Goal: Information Seeking & Learning: Learn about a topic

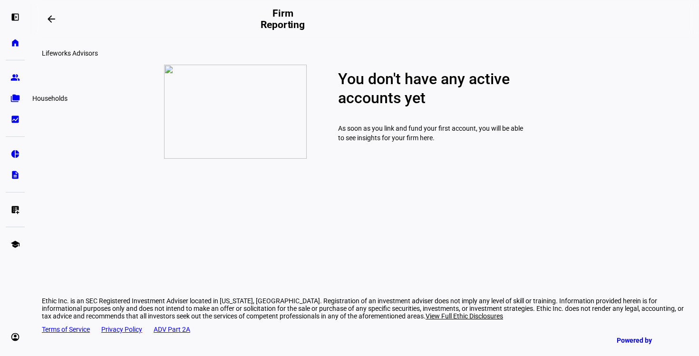
click at [13, 98] on eth-mat-symbol "folder_copy" at bounding box center [15, 99] width 10 height 10
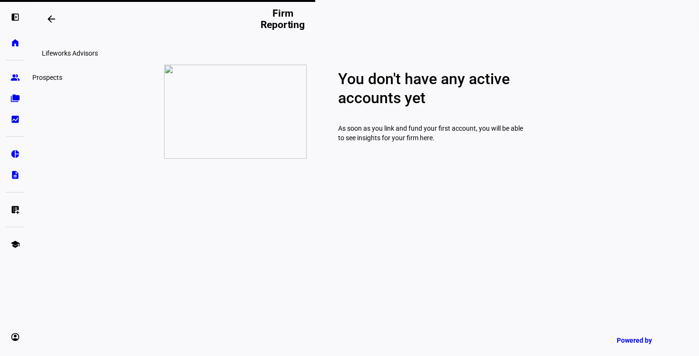
click at [20, 77] on link "group Prospects" at bounding box center [15, 77] width 19 height 19
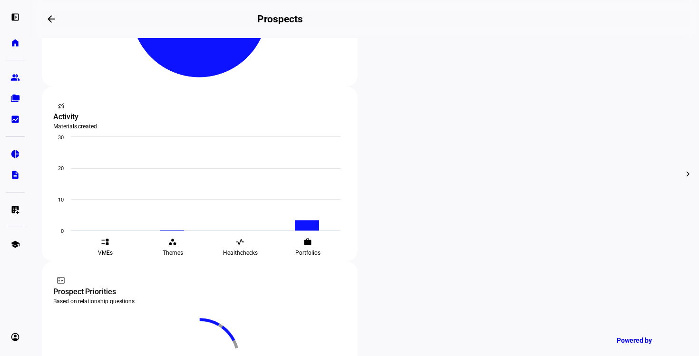
scroll to position [318, 0]
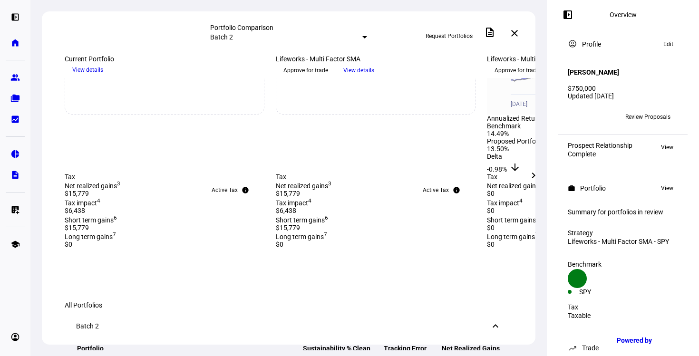
scroll to position [365, 0]
click at [495, 33] on mat-icon "description" at bounding box center [489, 32] width 11 height 11
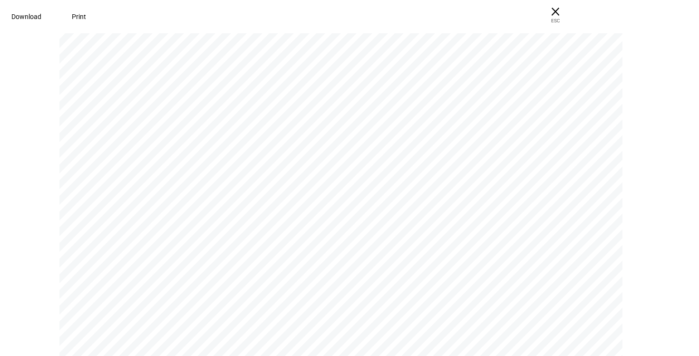
scroll to position [13, 0]
click at [570, 12] on span "× ESC" at bounding box center [555, 15] width 30 height 30
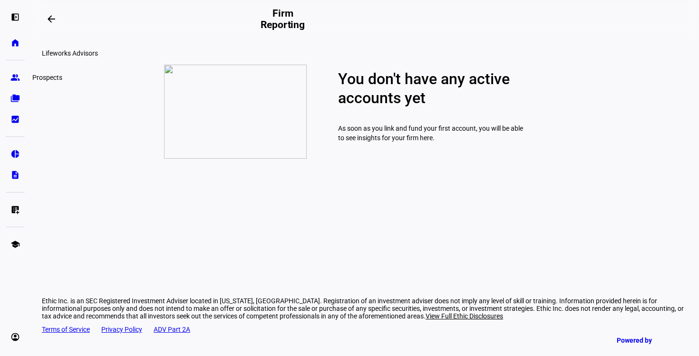
click at [11, 82] on link "group Prospects" at bounding box center [15, 77] width 19 height 19
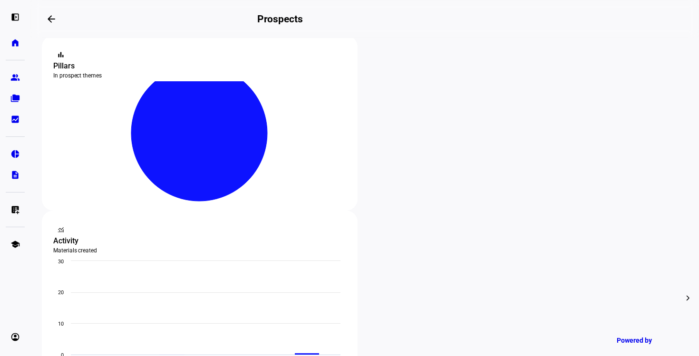
scroll to position [189, 0]
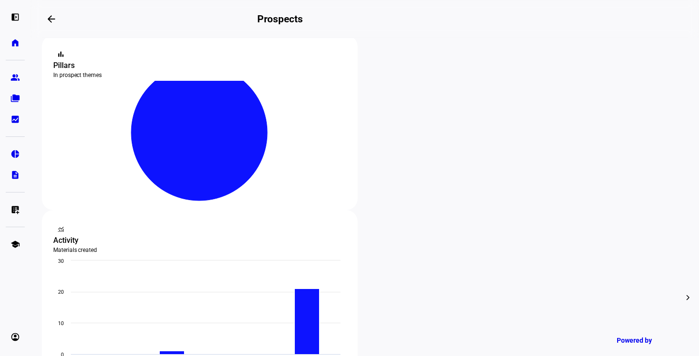
type input "s"
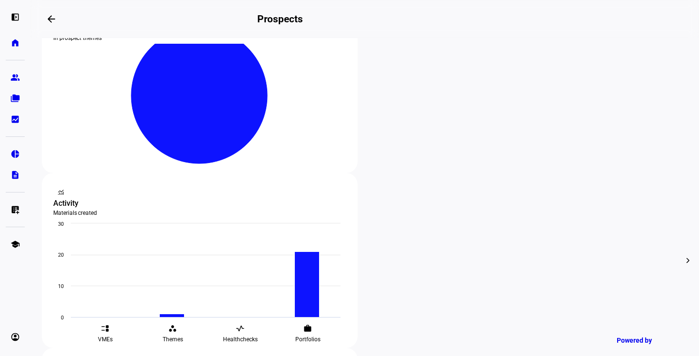
scroll to position [225, 0]
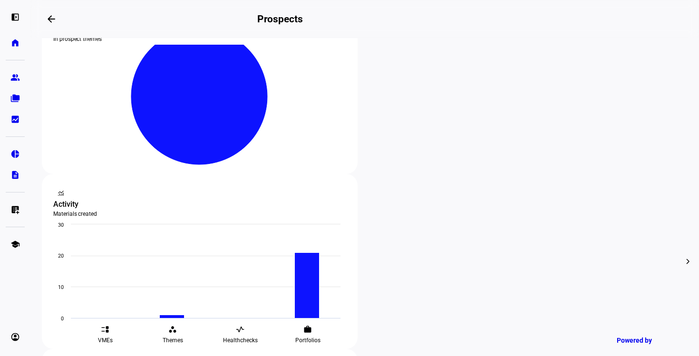
type input "a"
type input "[PERSON_NAME]"
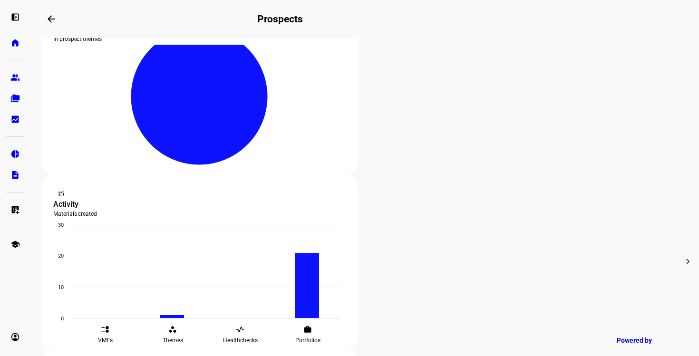
type input "g"
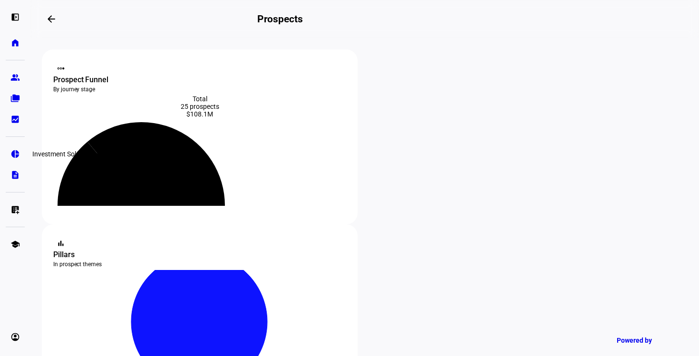
click at [15, 156] on eth-mat-symbol "pie_chart" at bounding box center [15, 154] width 10 height 10
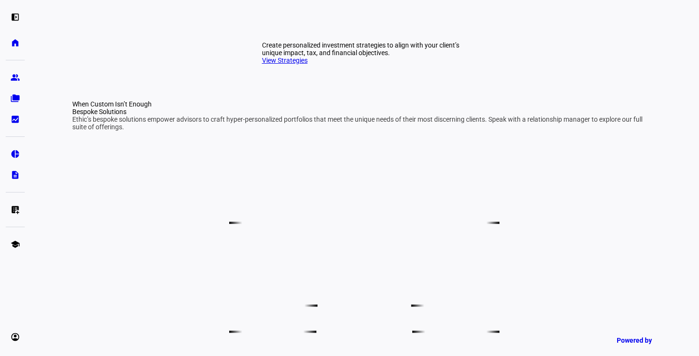
scroll to position [435, 0]
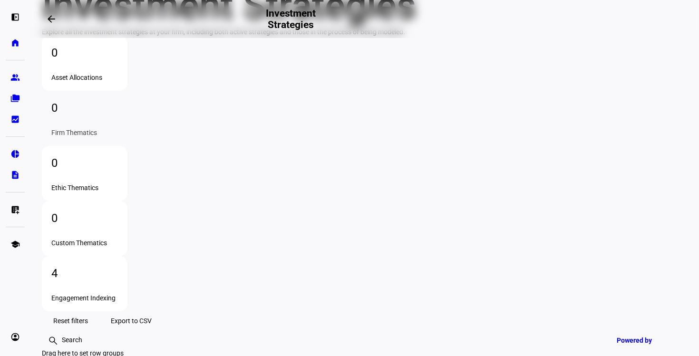
scroll to position [78, 0]
click at [118, 265] on div "4" at bounding box center [84, 272] width 67 height 15
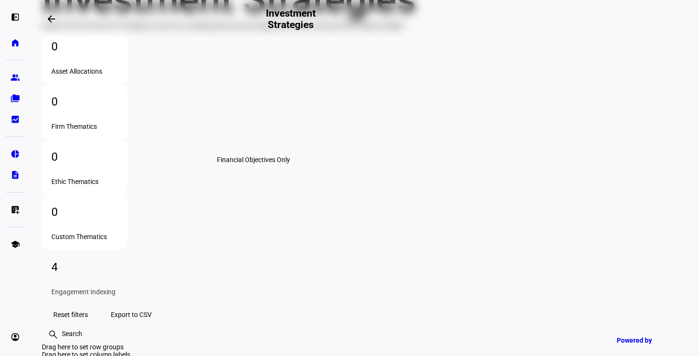
scroll to position [0, 0]
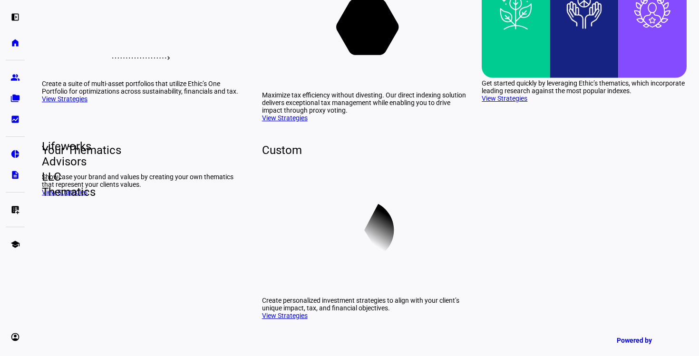
scroll to position [204, 0]
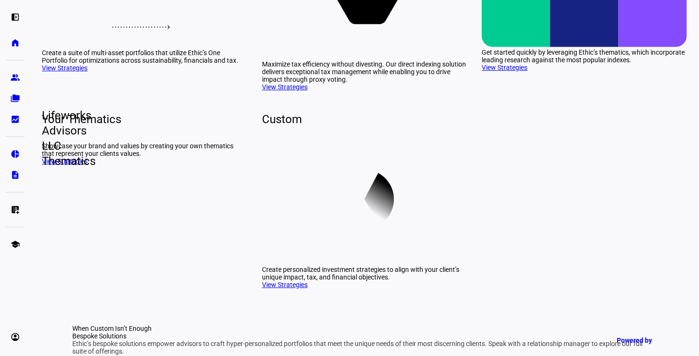
click at [279, 91] on link "View Strategies" at bounding box center [285, 87] width 46 height 8
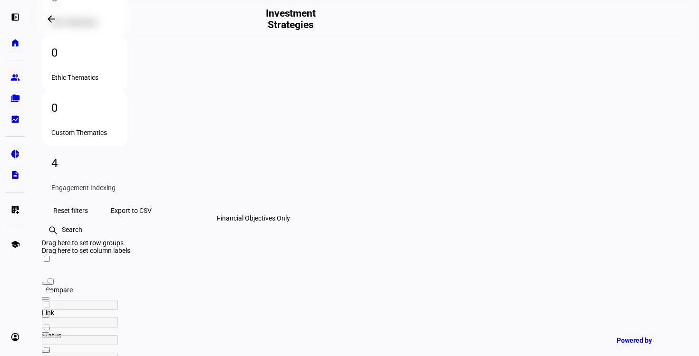
scroll to position [90, 0]
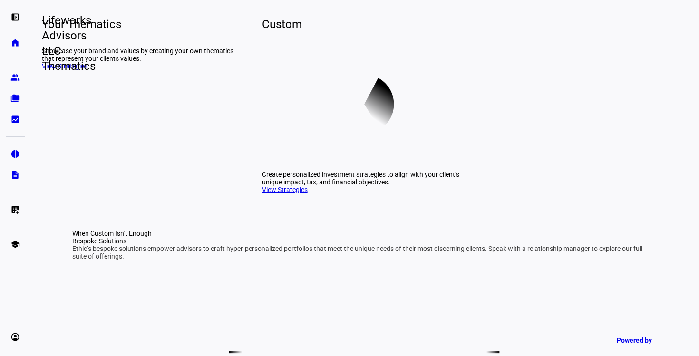
scroll to position [313, 0]
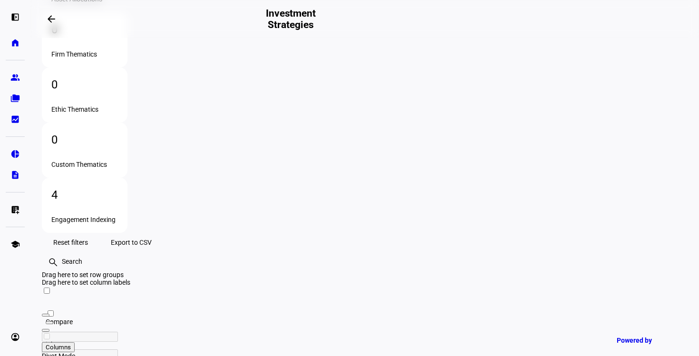
scroll to position [150, 0]
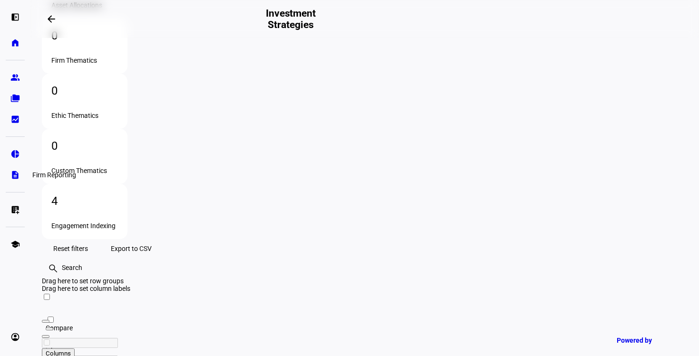
click at [16, 171] on eth-mat-symbol "description" at bounding box center [15, 175] width 10 height 10
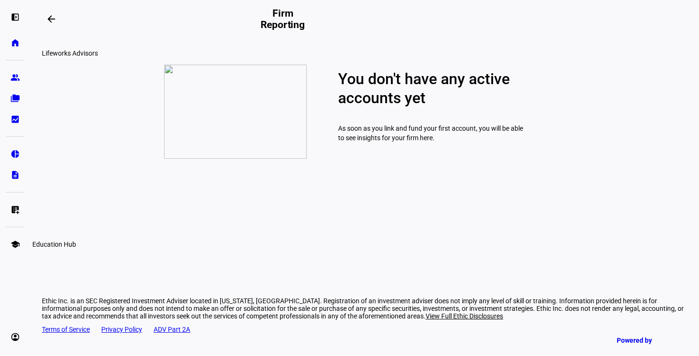
click at [21, 248] on link "school Education Hub" at bounding box center [15, 244] width 19 height 19
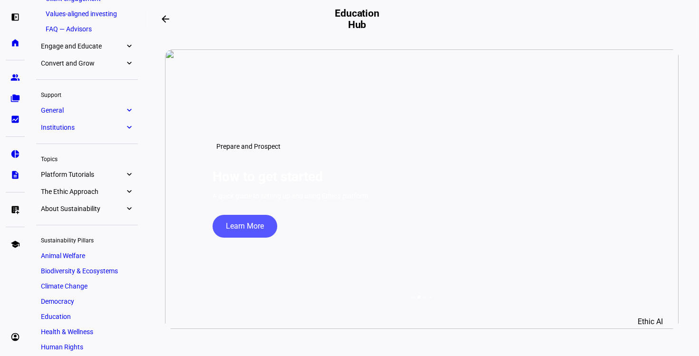
scroll to position [91, 0]
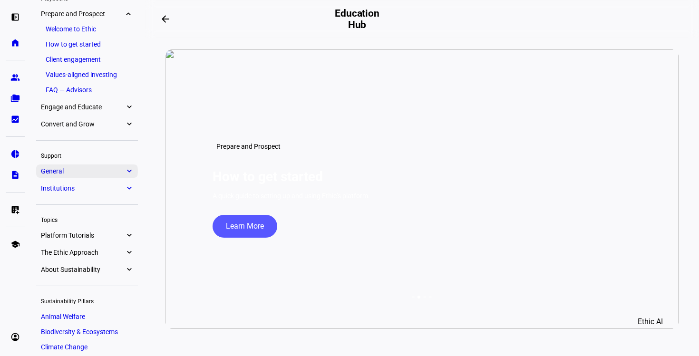
click at [89, 176] on link "General expand_more" at bounding box center [87, 170] width 102 height 13
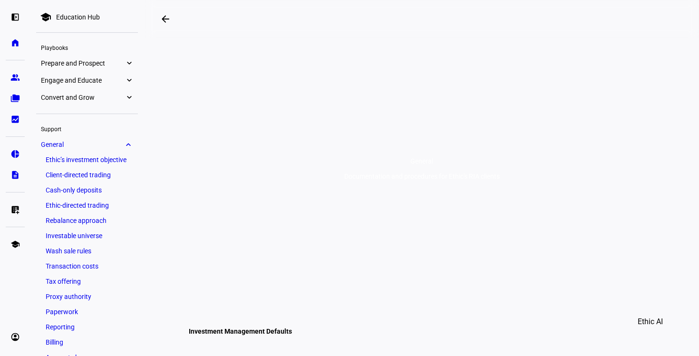
click at [61, 62] on span "Prepare and Prospect" at bounding box center [83, 63] width 84 height 8
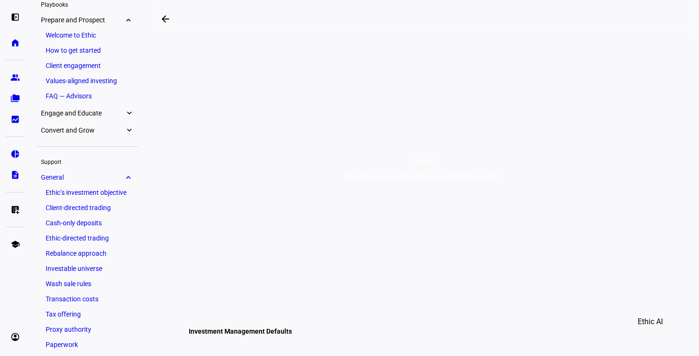
scroll to position [52, 0]
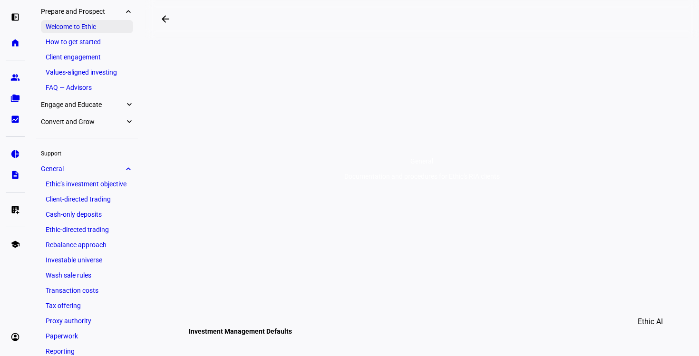
click at [73, 26] on link "Welcome to Ethic" at bounding box center [87, 26] width 92 height 13
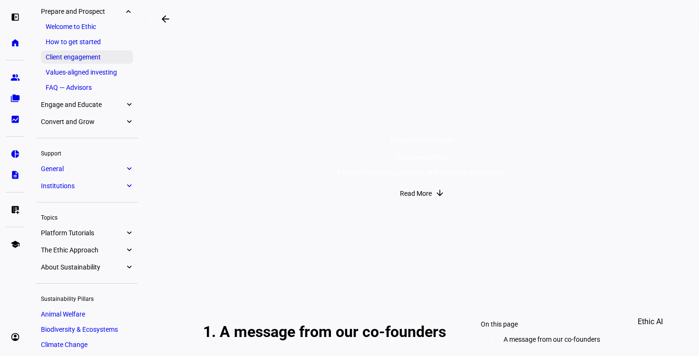
click at [73, 60] on link "Client engagement" at bounding box center [87, 56] width 92 height 13
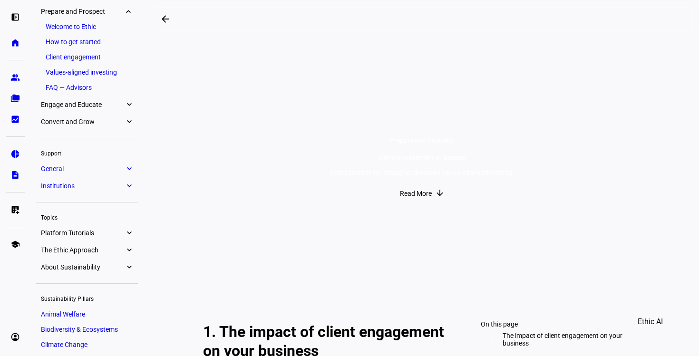
click at [73, 87] on link "FAQ — Advisors" at bounding box center [87, 87] width 92 height 13
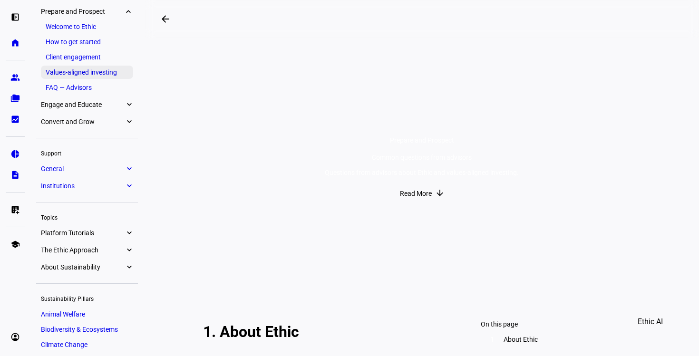
click at [81, 70] on link "Values-aligned investing" at bounding box center [87, 72] width 92 height 13
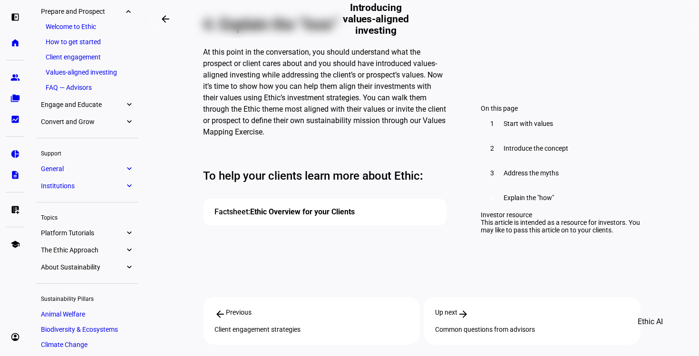
scroll to position [1300, 0]
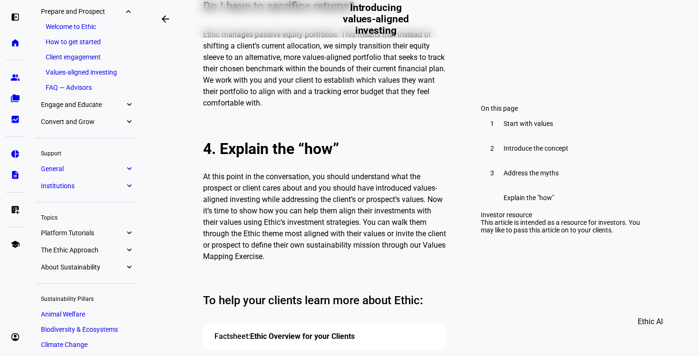
click at [112, 127] on link "Convert and Grow expand_more" at bounding box center [87, 121] width 102 height 13
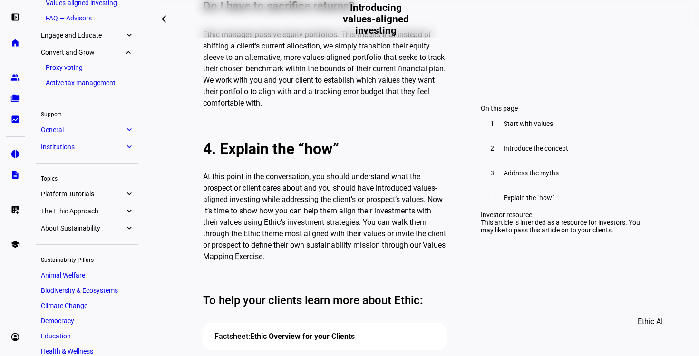
click at [115, 105] on div "school Education Hub Playbooks Prepare and Prospect expand_more Welcome to Ethi…" at bounding box center [87, 198] width 102 height 627
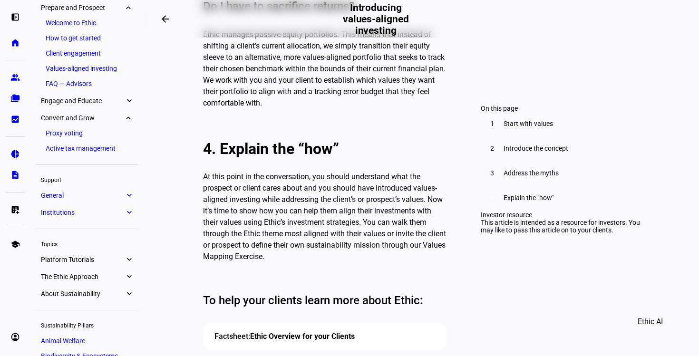
scroll to position [49, 0]
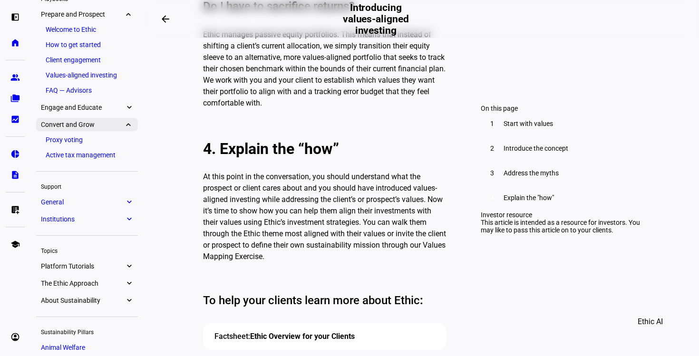
click at [113, 123] on span "Convert and Grow" at bounding box center [83, 125] width 84 height 8
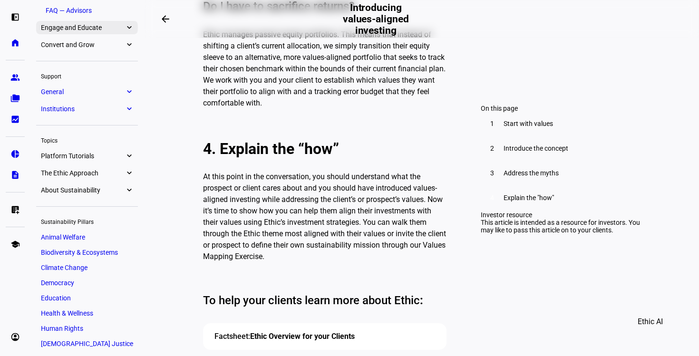
click at [113, 111] on div "school Education Hub Playbooks Prepare and Prospect expand_more Welcome to Ethi…" at bounding box center [87, 175] width 102 height 597
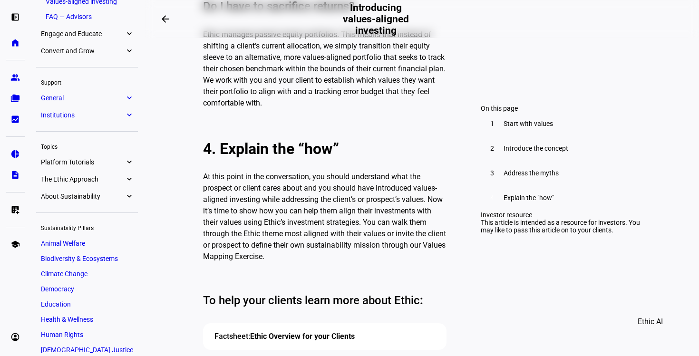
scroll to position [111, 0]
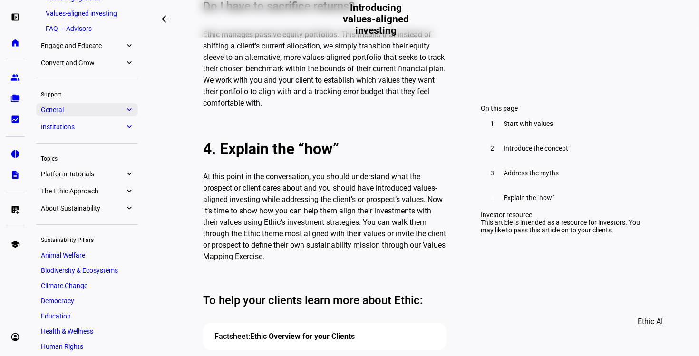
click at [104, 106] on span "General" at bounding box center [83, 110] width 84 height 8
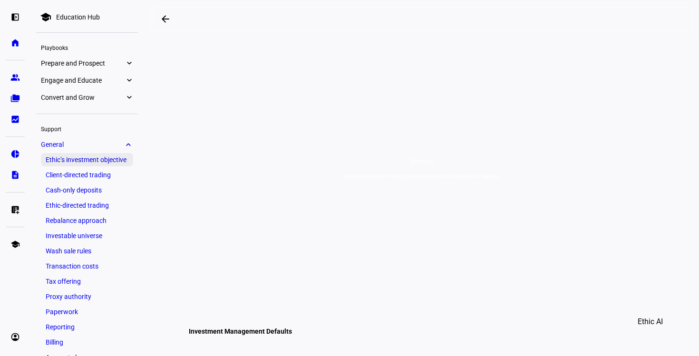
click at [77, 157] on link "Ethic’s investment objective" at bounding box center [87, 159] width 92 height 13
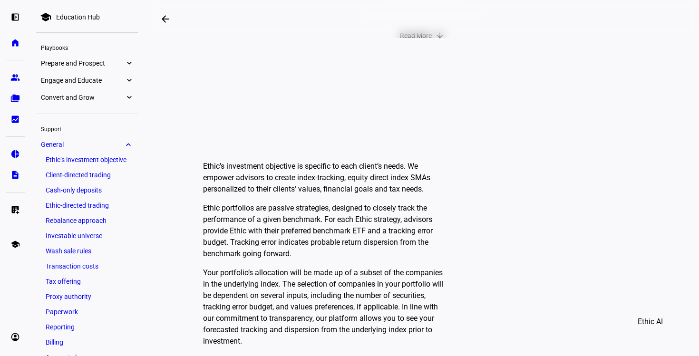
click at [420, 45] on span "Read More" at bounding box center [416, 35] width 32 height 19
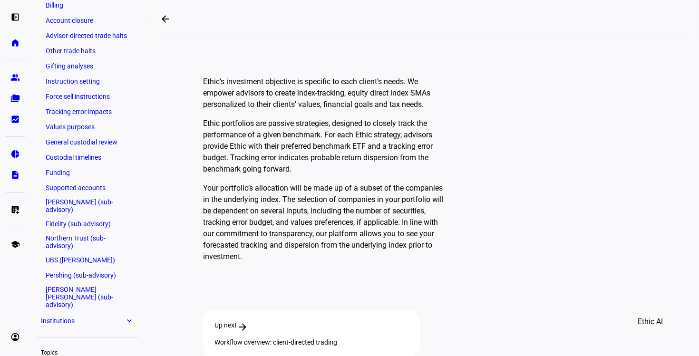
scroll to position [341, 0]
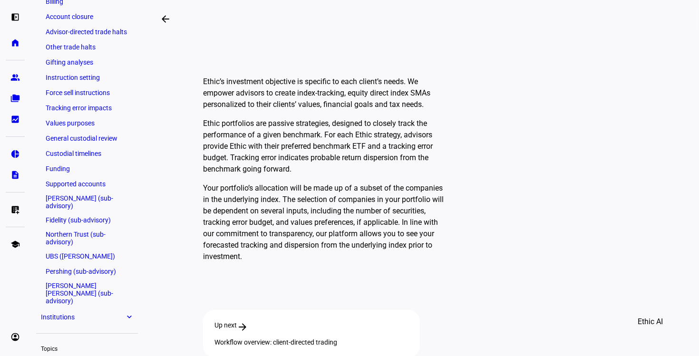
click at [93, 206] on ul "Ethic’s investment objective Client-directed trading Cash-only deposits Ethic-d…" at bounding box center [87, 59] width 102 height 494
click at [94, 199] on link "[PERSON_NAME] (sub-advisory)" at bounding box center [87, 201] width 92 height 19
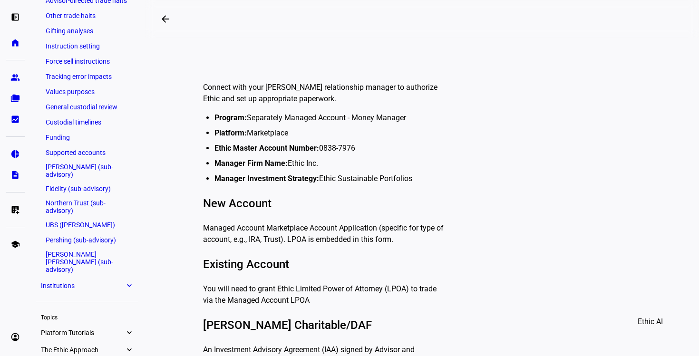
scroll to position [233, 0]
